Goal: Navigation & Orientation: Find specific page/section

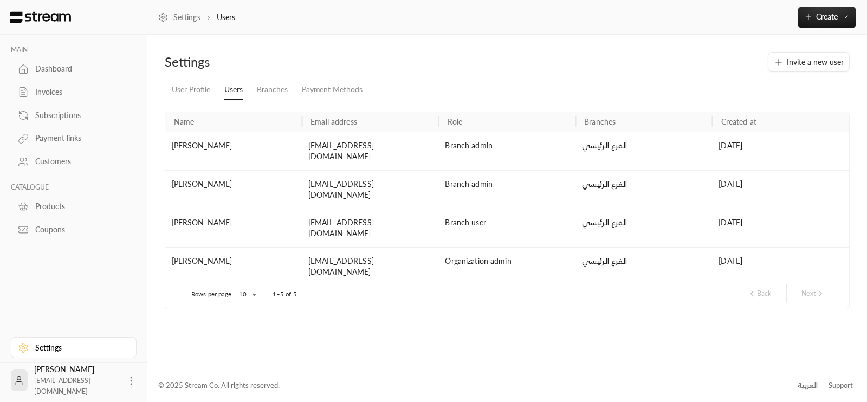
click at [70, 77] on link "Dashboard" at bounding box center [74, 68] width 126 height 21
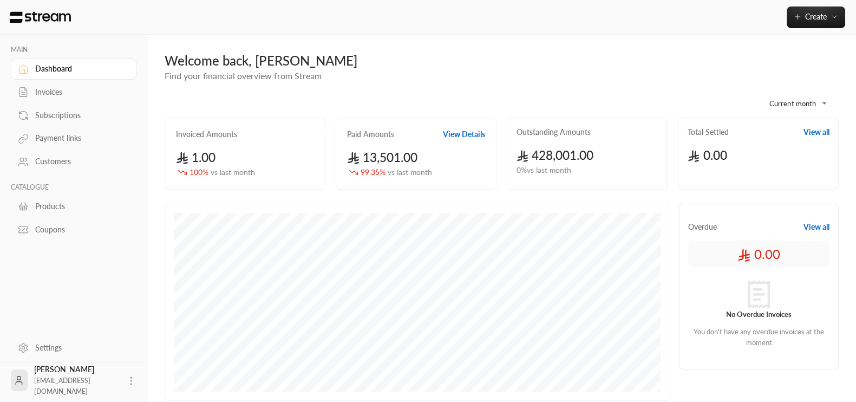
click at [468, 130] on button "View Details" at bounding box center [464, 134] width 42 height 11
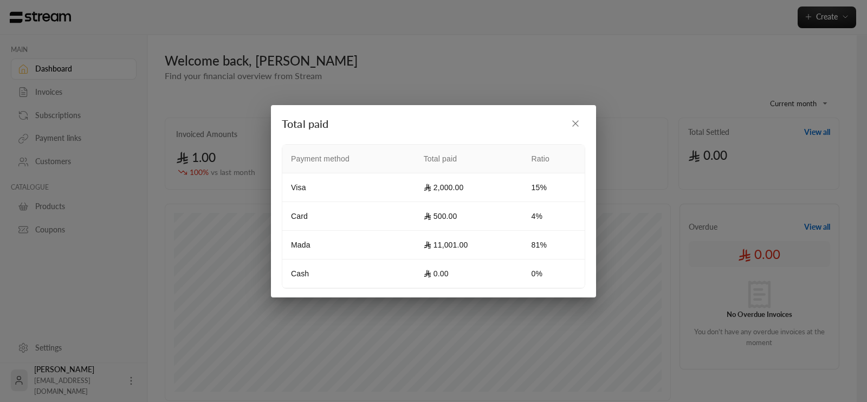
click at [578, 128] on icon "button" at bounding box center [575, 123] width 11 height 11
